Goal: Find specific page/section: Find specific page/section

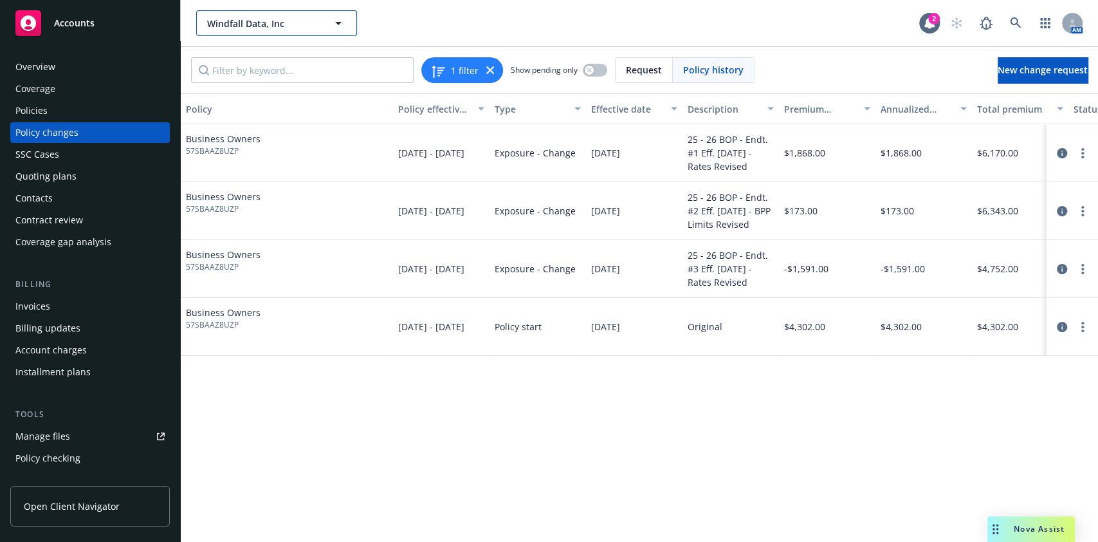
click at [286, 19] on span "Windfall Data, Inc" at bounding box center [262, 24] width 111 height 14
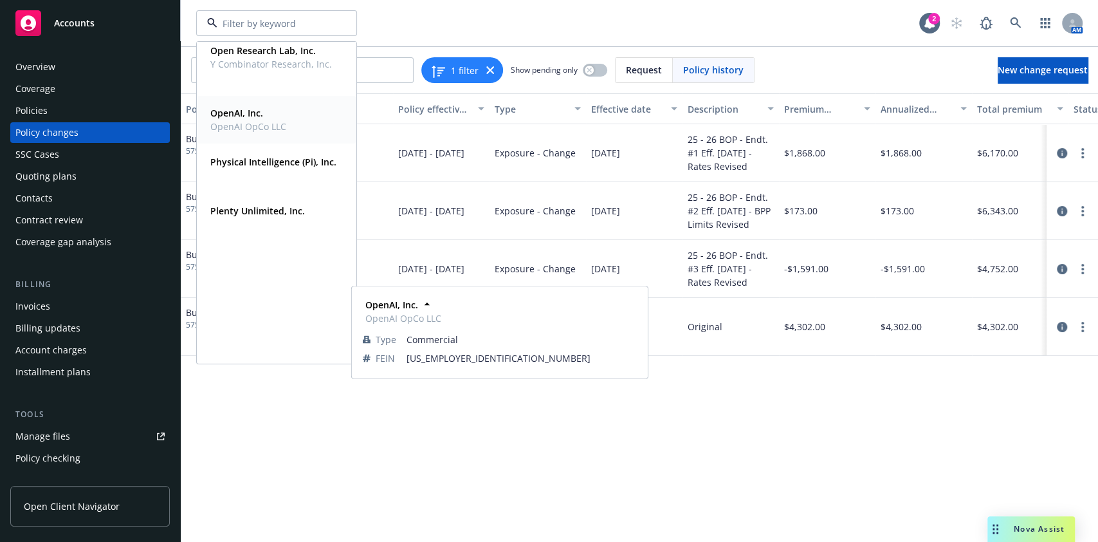
scroll to position [127, 0]
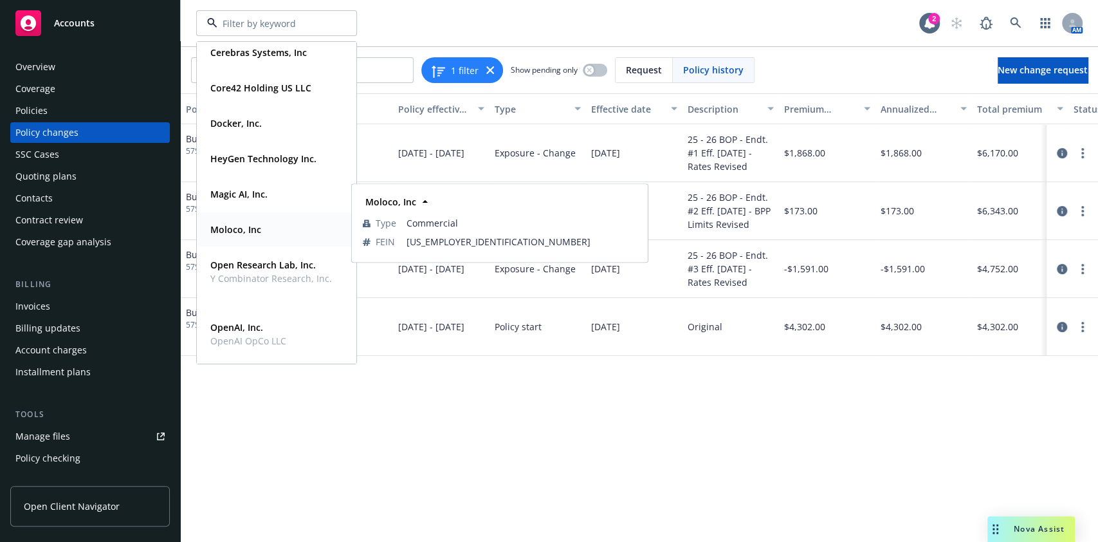
click at [276, 231] on div "Moloco, Inc" at bounding box center [276, 229] width 143 height 19
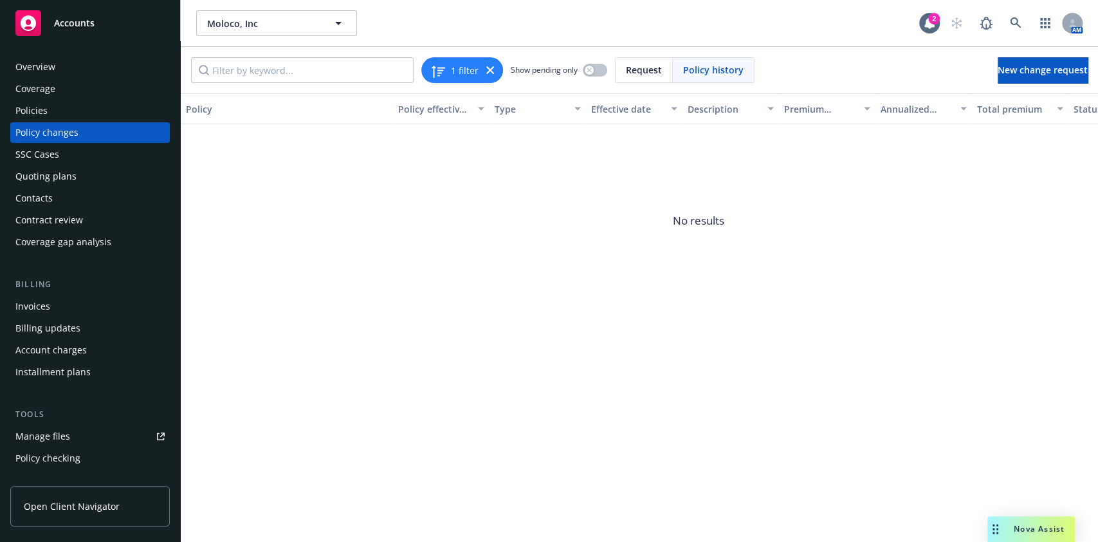
click at [109, 80] on div "Coverage" at bounding box center [89, 88] width 149 height 21
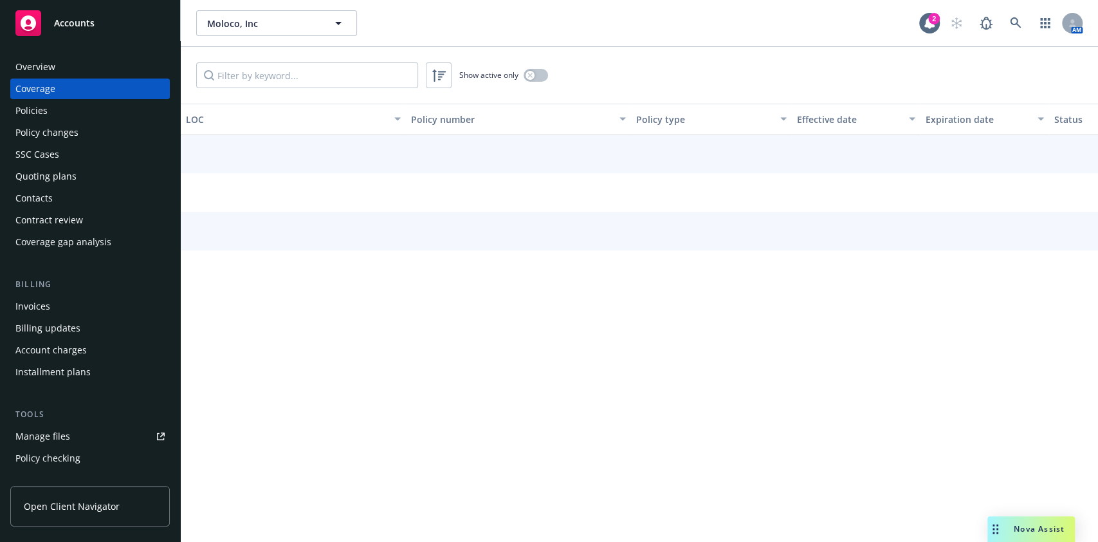
click at [93, 70] on div "Overview" at bounding box center [89, 67] width 149 height 21
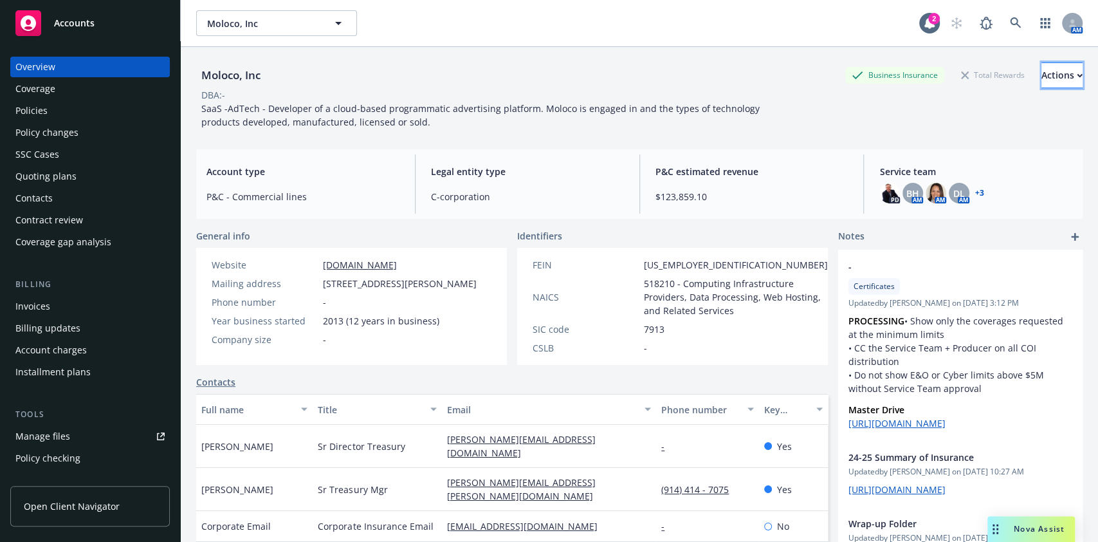
click at [1041, 78] on div "Actions" at bounding box center [1061, 75] width 41 height 24
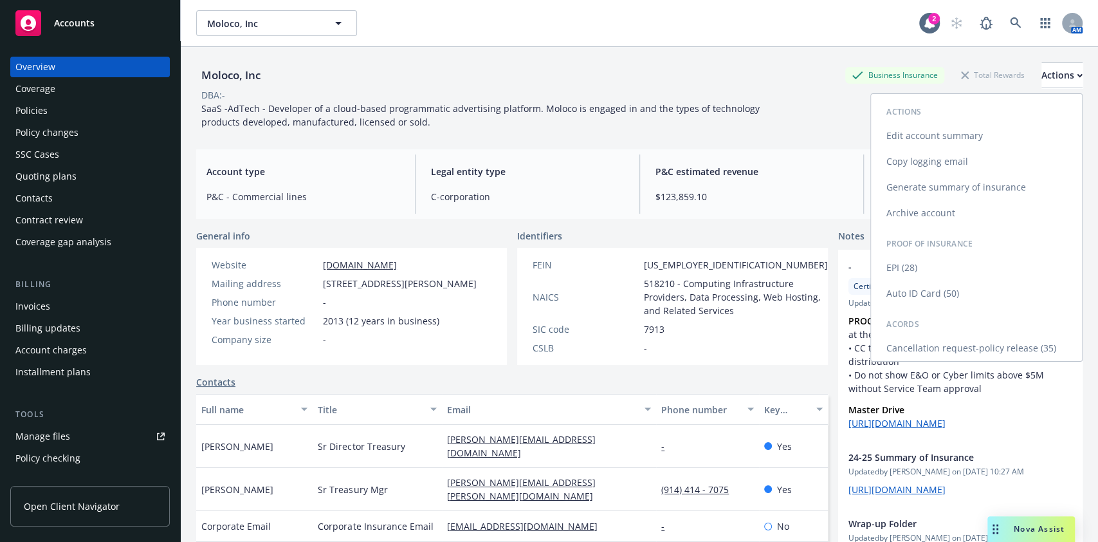
click at [963, 157] on link "Copy logging email" at bounding box center [976, 162] width 211 height 26
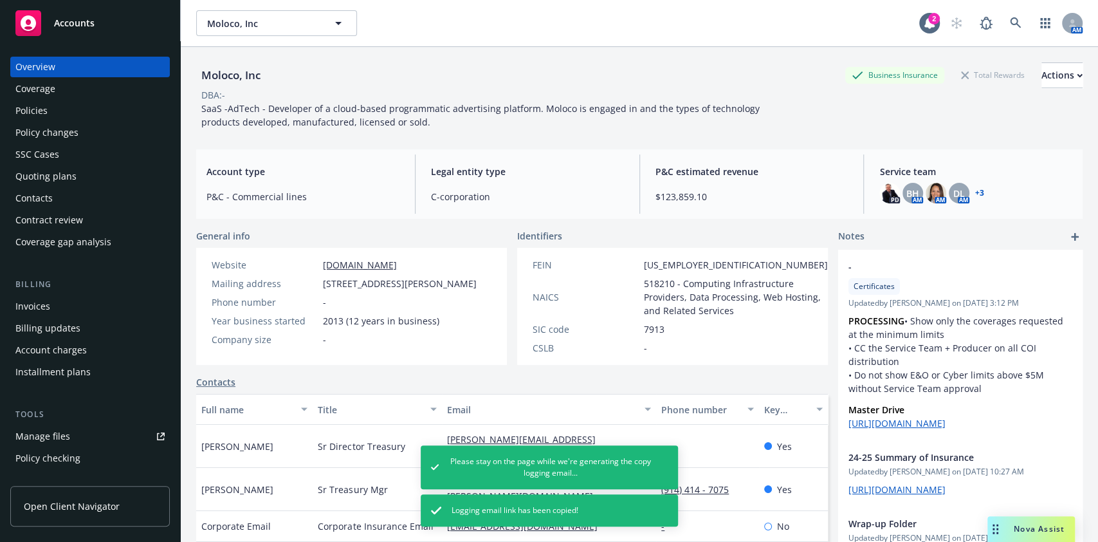
click at [77, 188] on div "Contacts" at bounding box center [89, 198] width 149 height 21
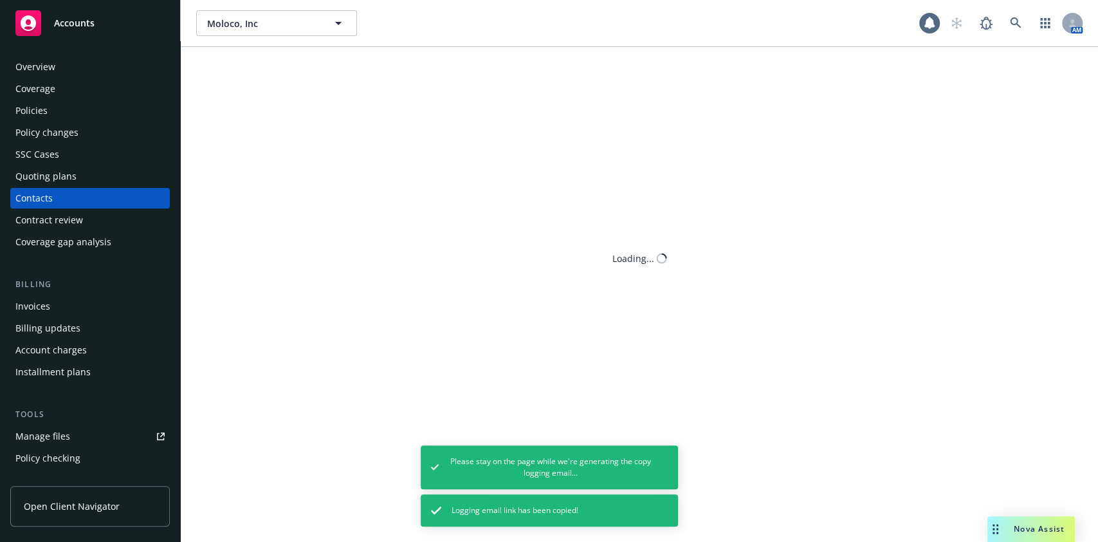
click at [70, 174] on div "Quoting plans" at bounding box center [45, 176] width 61 height 21
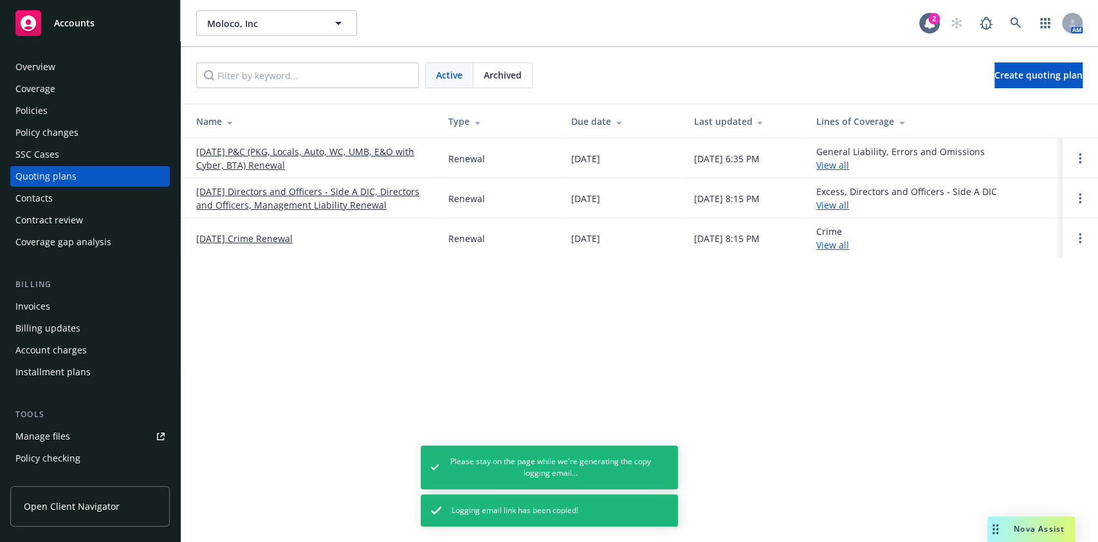
click at [1075, 165] on div at bounding box center [1079, 157] width 15 height 15
click at [1077, 159] on link "Open options" at bounding box center [1079, 157] width 15 height 15
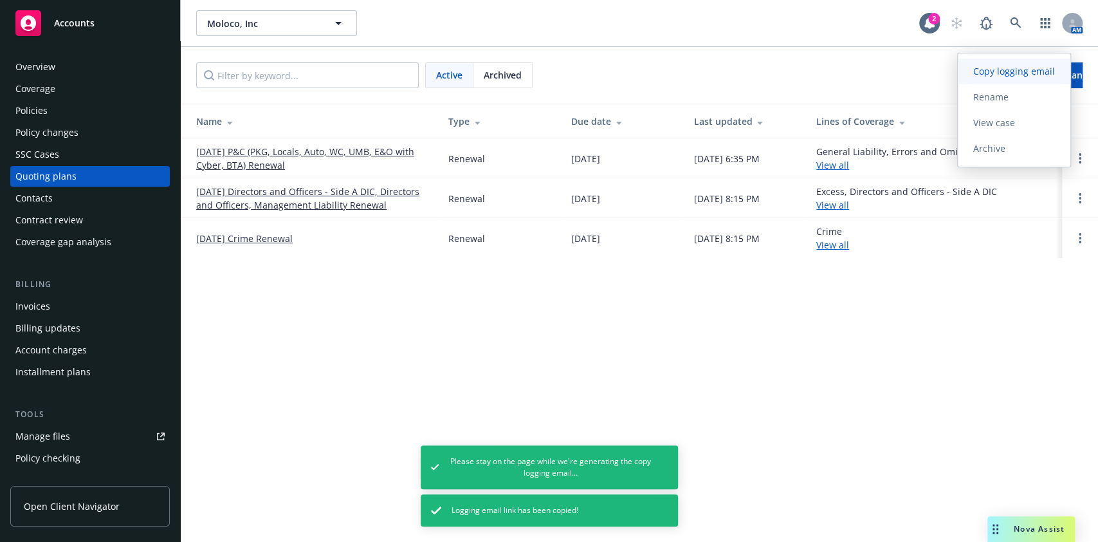
click at [1010, 68] on span "Copy logging email" at bounding box center [1014, 71] width 113 height 12
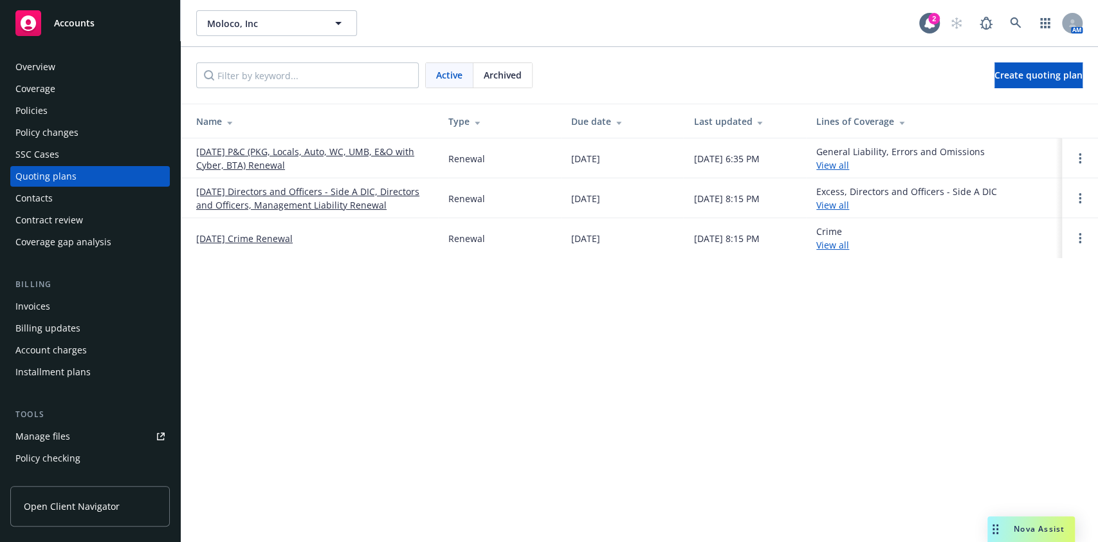
click at [272, 150] on link "11/13/25 P&C (PKG, Locals, Auto, WC, UMB, E&O with Cyber, BTA) Renewal" at bounding box center [312, 158] width 232 height 27
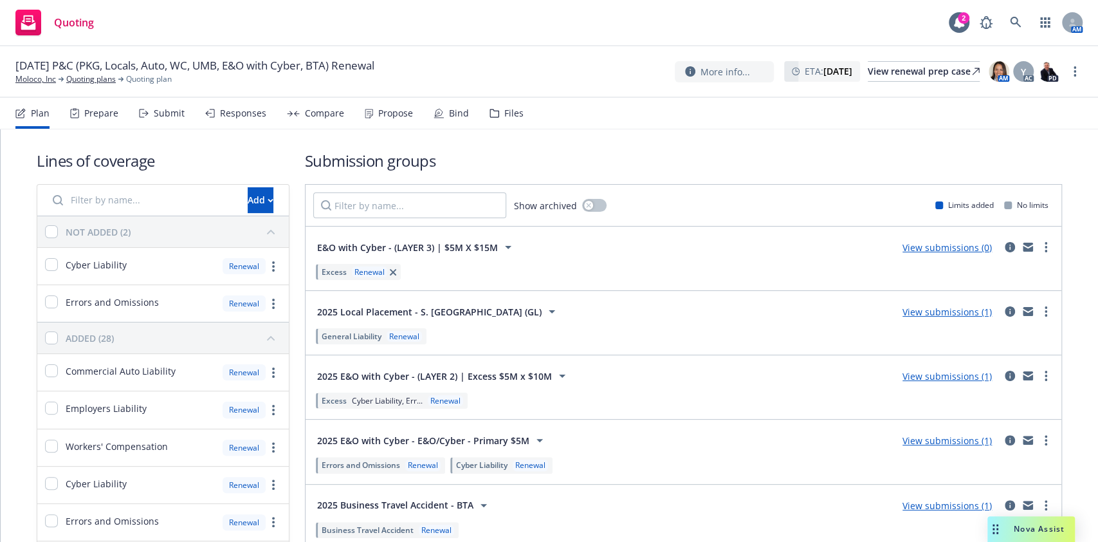
click at [504, 108] on div "Files" at bounding box center [513, 113] width 19 height 10
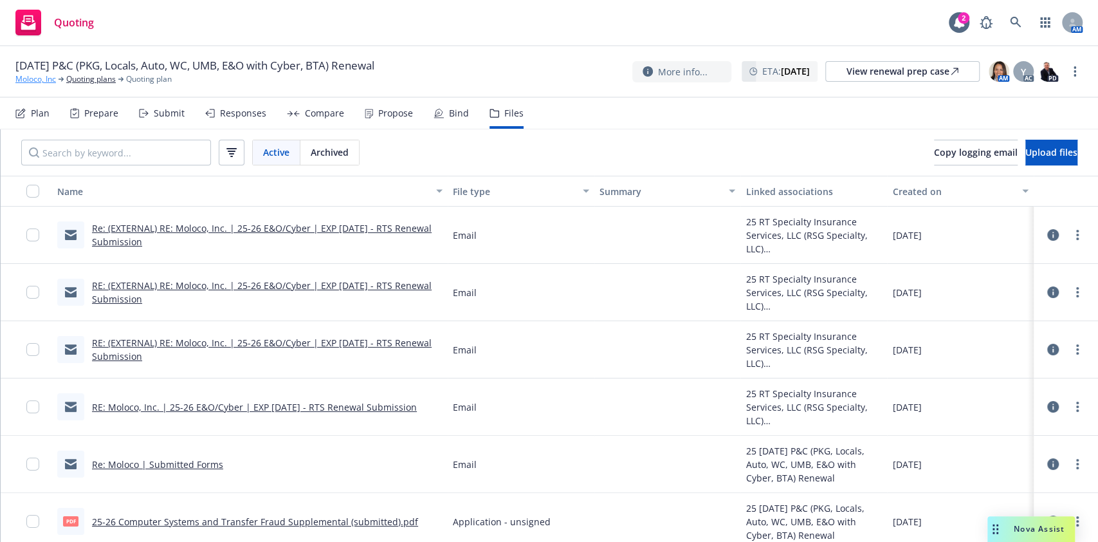
click at [43, 77] on link "Moloco, Inc" at bounding box center [35, 79] width 41 height 12
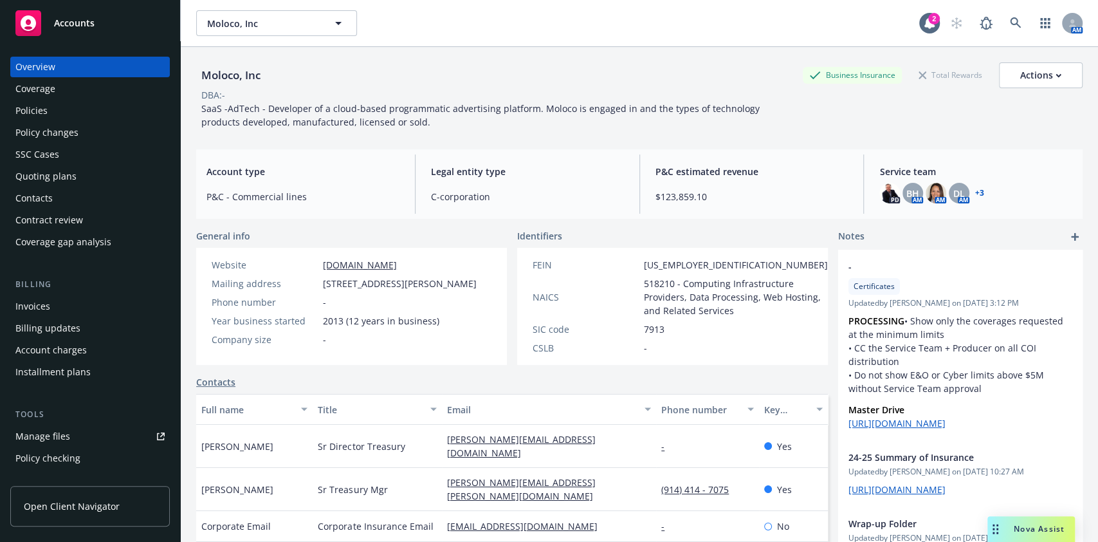
click at [54, 426] on div "Manage files" at bounding box center [42, 436] width 55 height 21
